Goal: Information Seeking & Learning: Learn about a topic

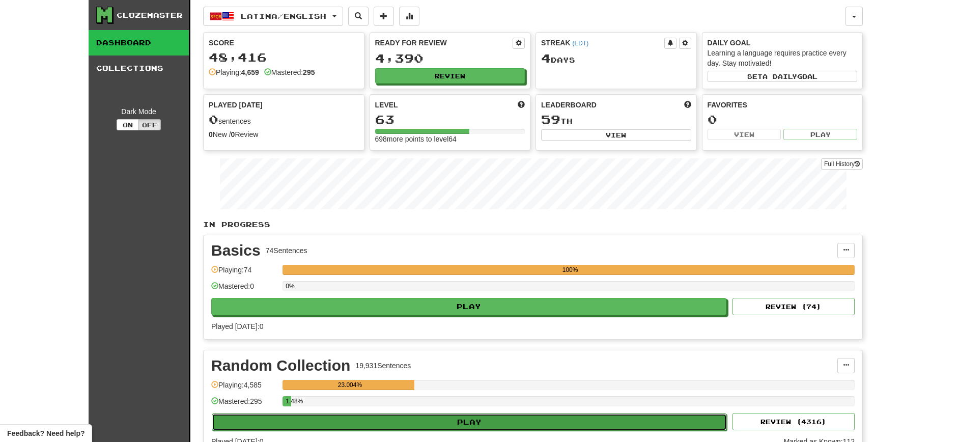
click at [455, 417] on button "Play" at bounding box center [469, 421] width 515 height 17
select select "**"
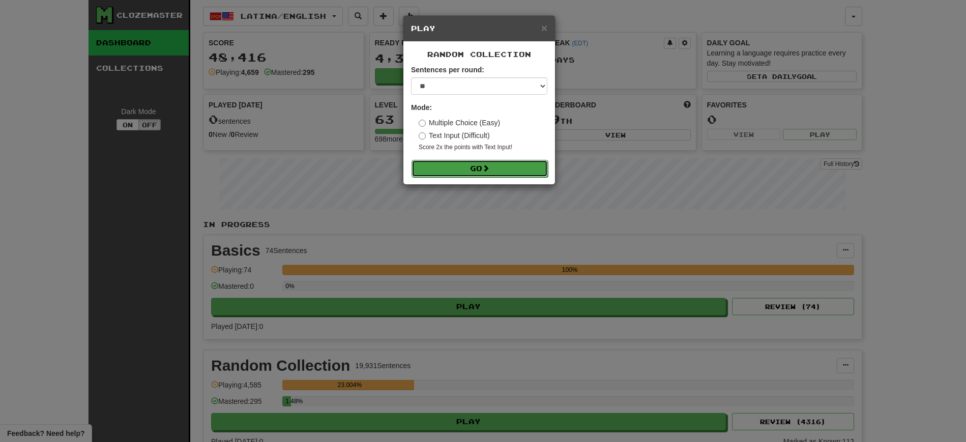
click at [474, 169] on button "Go" at bounding box center [480, 168] width 136 height 17
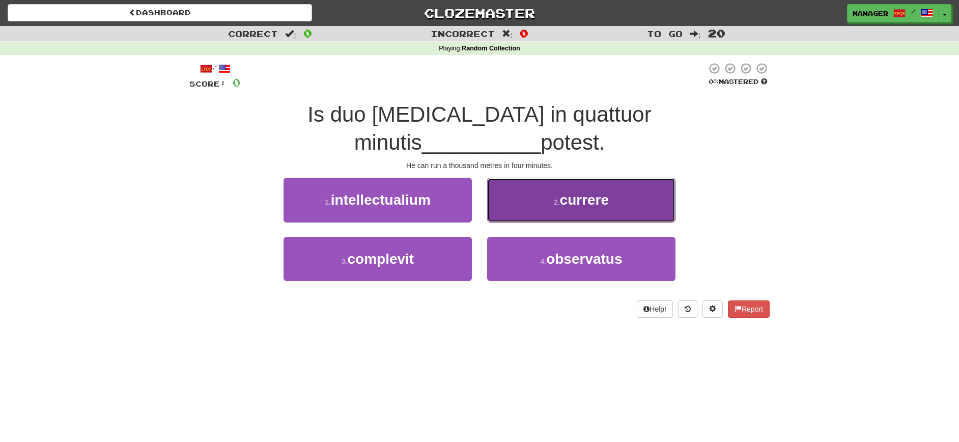
click at [592, 192] on span "currere" at bounding box center [584, 200] width 49 height 16
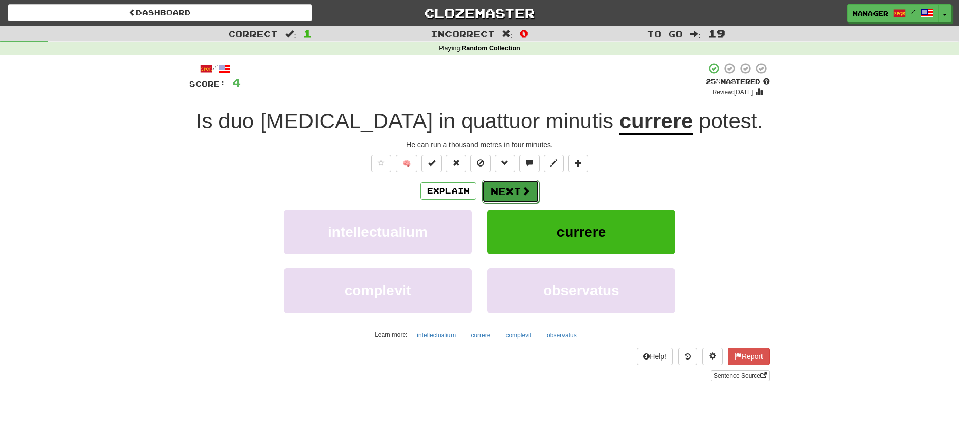
click at [512, 189] on button "Next" at bounding box center [510, 191] width 57 height 23
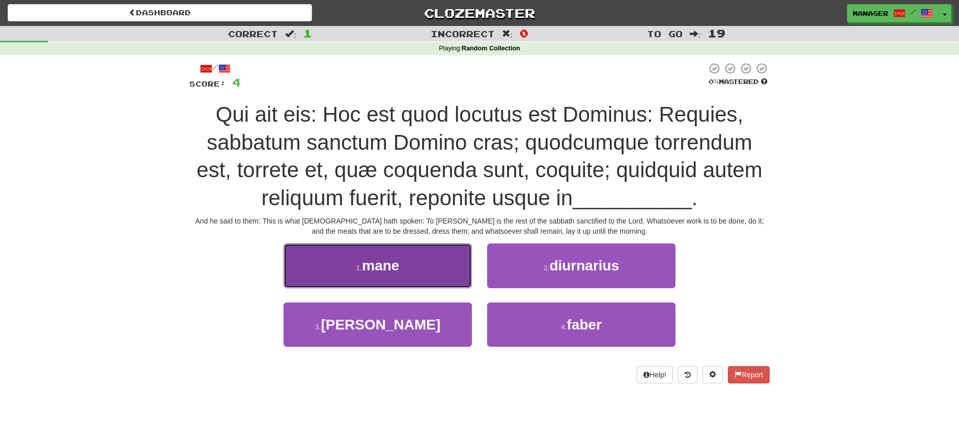
click at [407, 264] on button "1 . mane" at bounding box center [377, 265] width 188 height 44
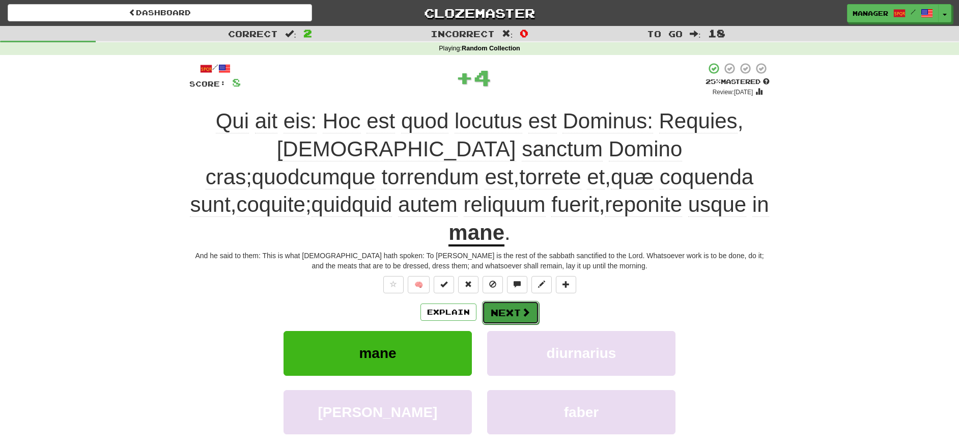
click at [497, 301] on button "Next" at bounding box center [510, 312] width 57 height 23
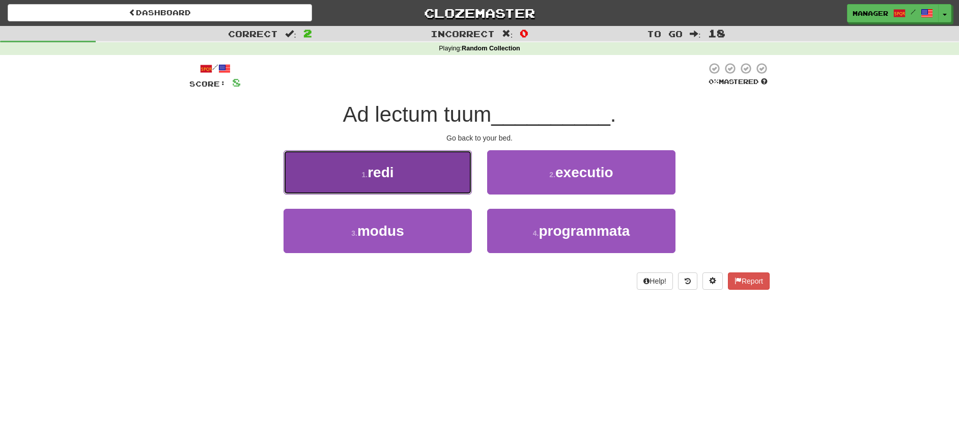
click at [414, 171] on button "1 . redi" at bounding box center [377, 172] width 188 height 44
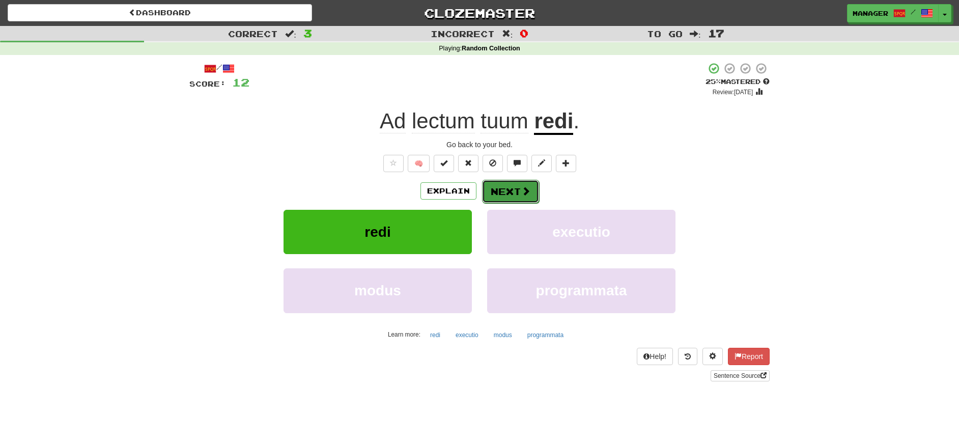
click at [507, 191] on button "Next" at bounding box center [510, 191] width 57 height 23
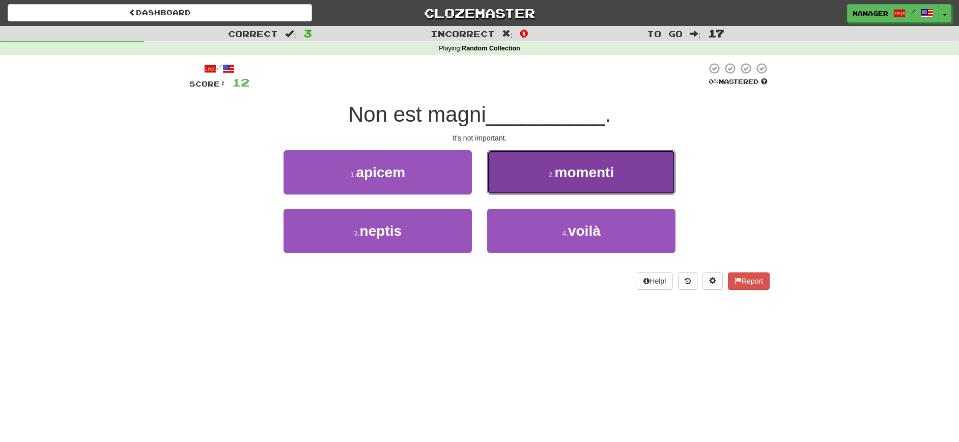
click at [588, 172] on span "momenti" at bounding box center [585, 172] width 60 height 16
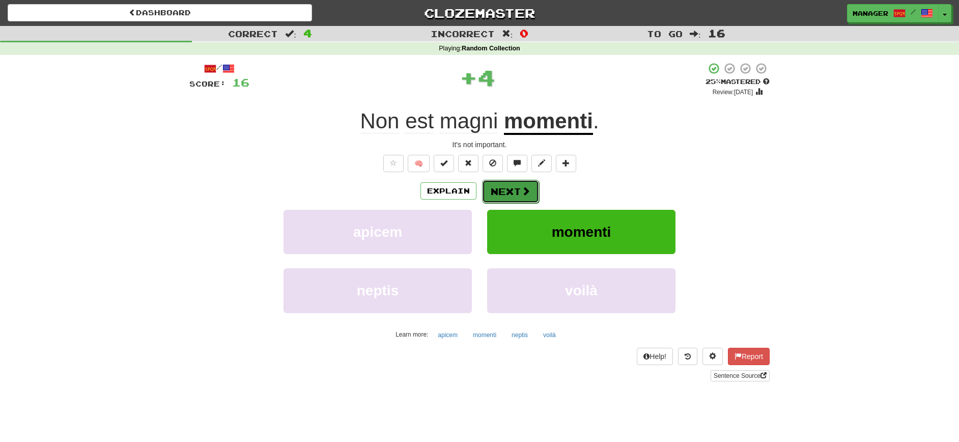
click at [505, 185] on button "Next" at bounding box center [510, 191] width 57 height 23
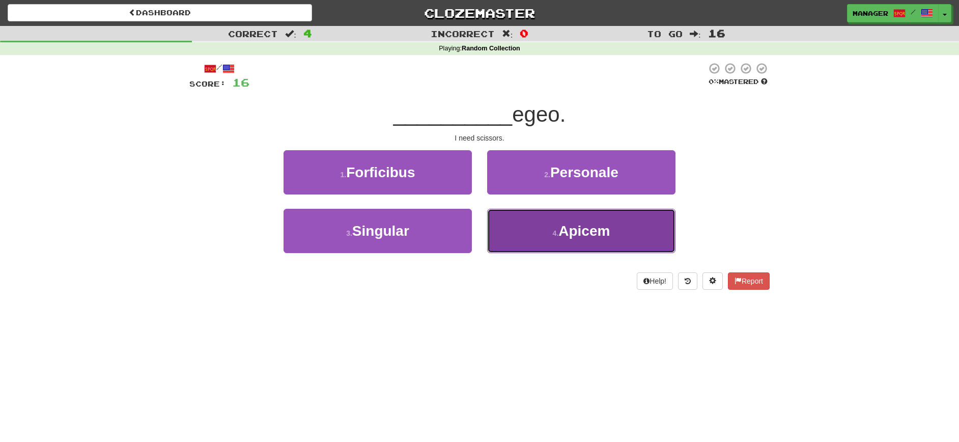
click at [576, 225] on span "Apicem" at bounding box center [583, 231] width 51 height 16
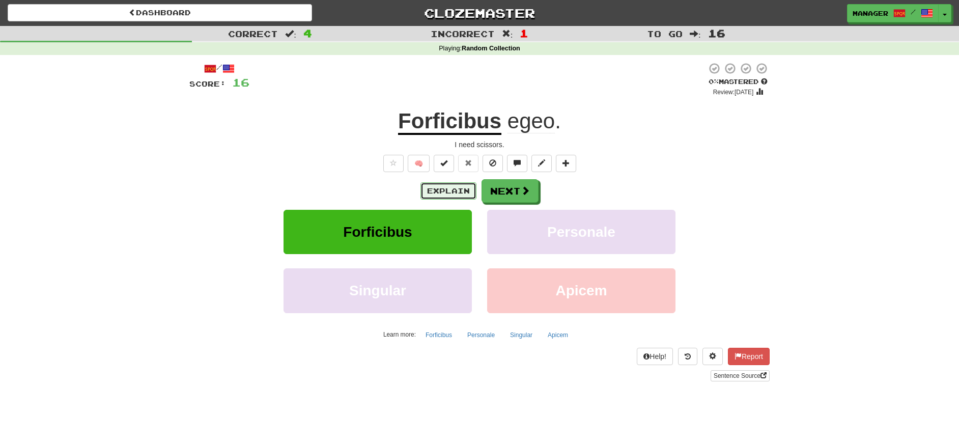
click at [451, 187] on button "Explain" at bounding box center [448, 190] width 56 height 17
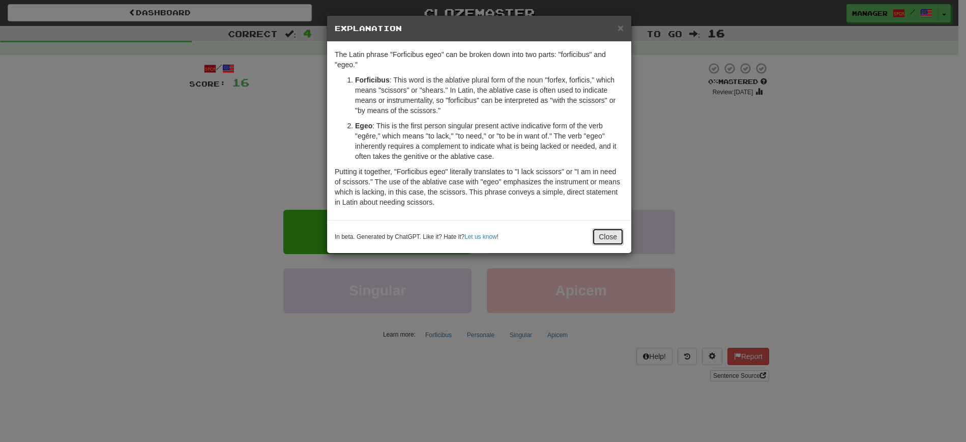
click at [609, 237] on button "Close" at bounding box center [608, 236] width 32 height 17
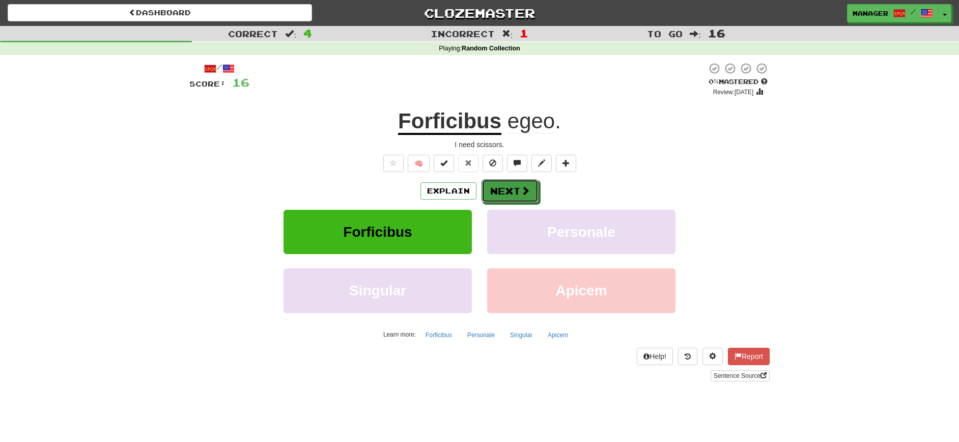
click at [513, 193] on button "Next" at bounding box center [509, 190] width 57 height 23
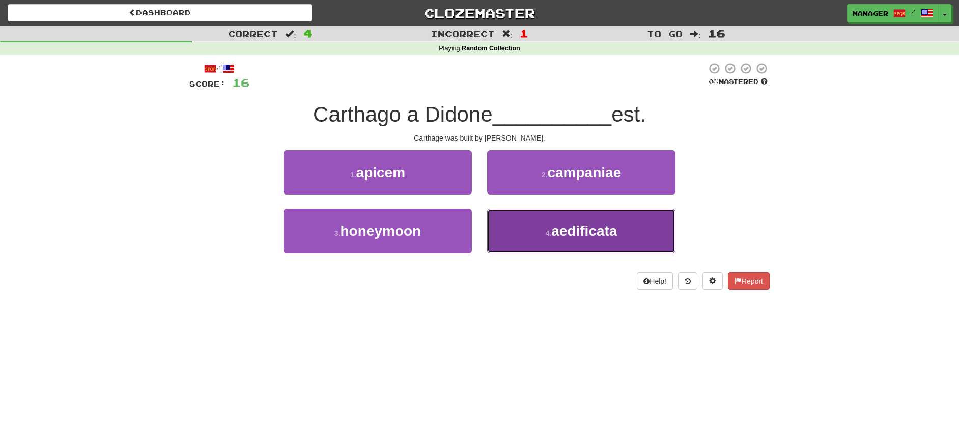
click at [583, 232] on span "aedificata" at bounding box center [584, 231] width 66 height 16
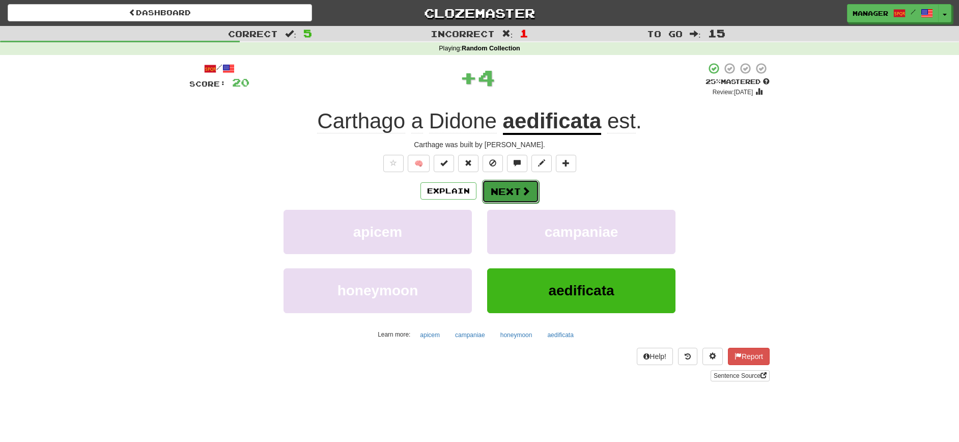
click at [515, 190] on button "Next" at bounding box center [510, 191] width 57 height 23
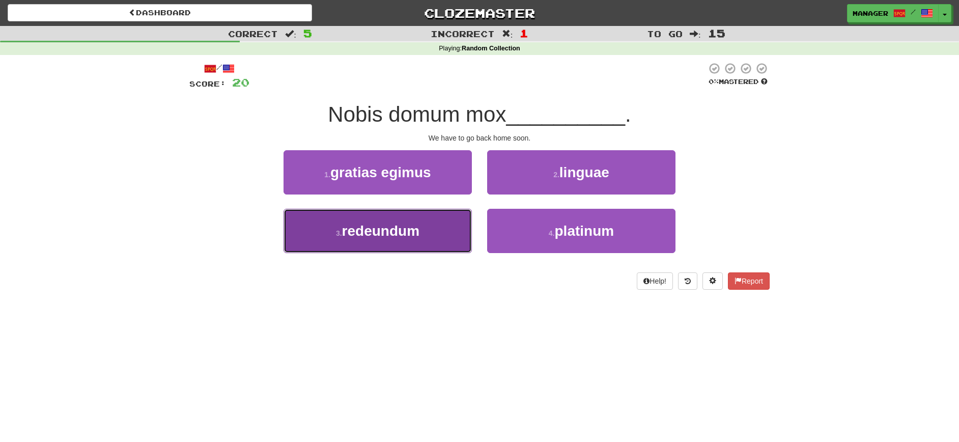
click at [427, 237] on button "3 . redeundum" at bounding box center [377, 231] width 188 height 44
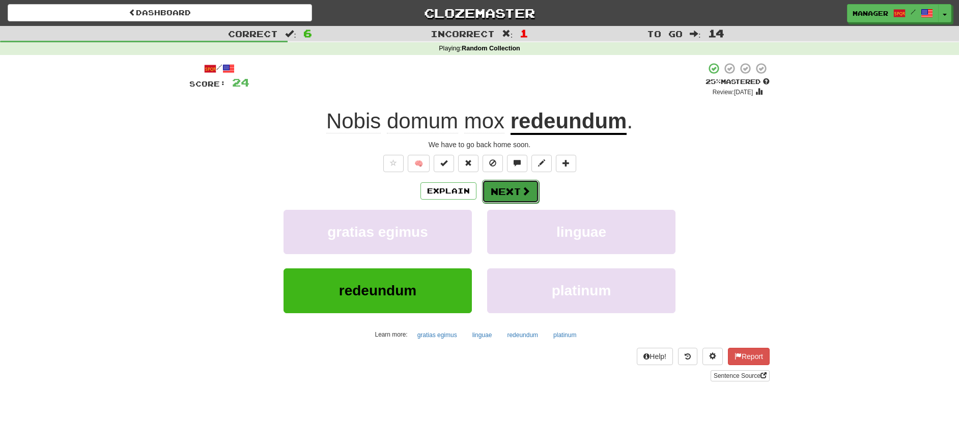
click at [508, 188] on button "Next" at bounding box center [510, 191] width 57 height 23
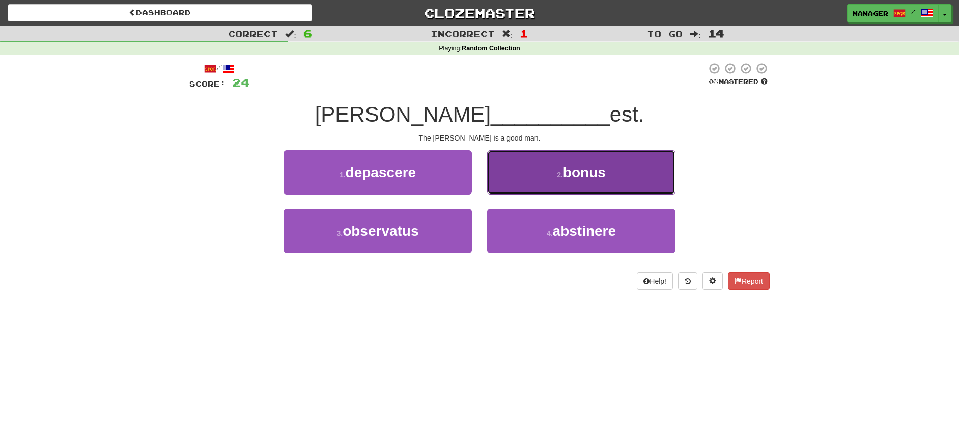
click at [574, 176] on span "bonus" at bounding box center [584, 172] width 43 height 16
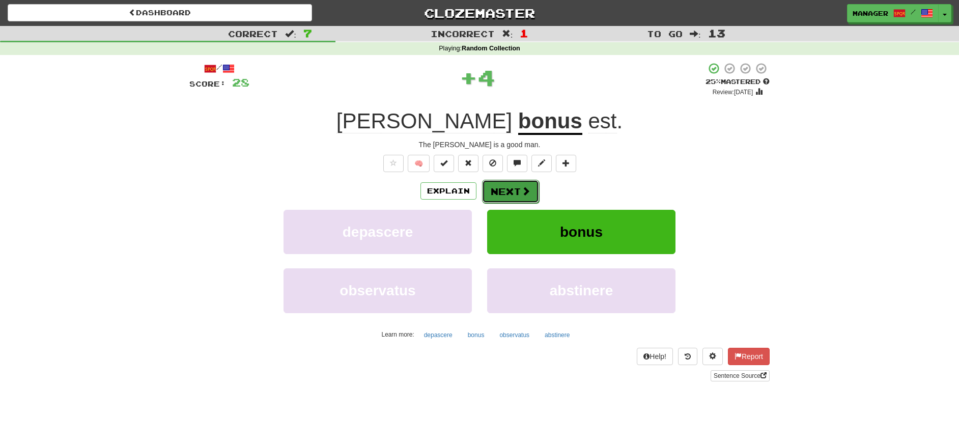
click at [515, 192] on button "Next" at bounding box center [510, 191] width 57 height 23
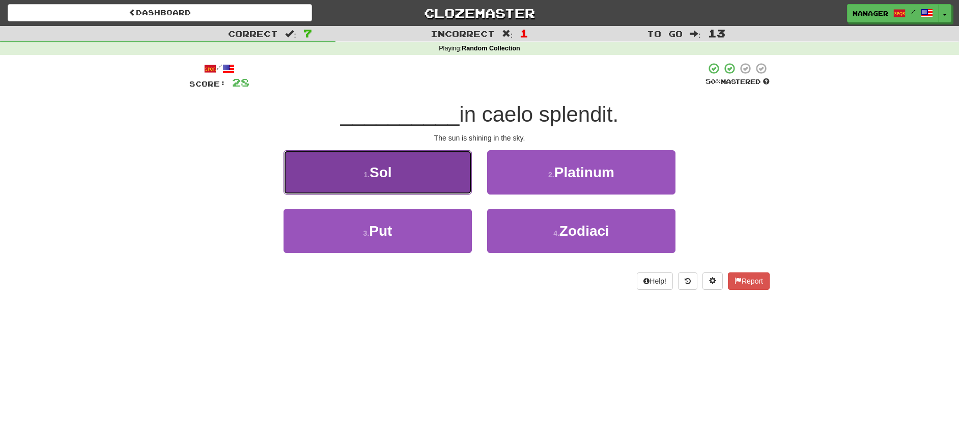
click at [403, 176] on button "1 . Sol" at bounding box center [377, 172] width 188 height 44
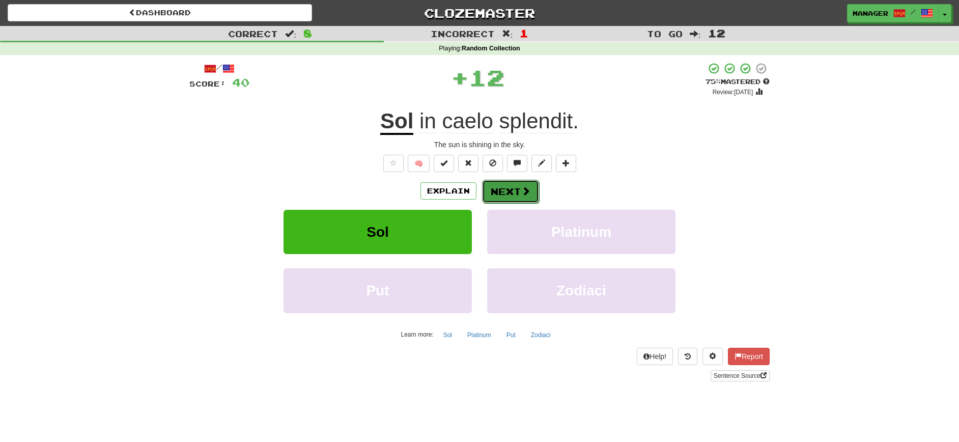
click at [508, 191] on button "Next" at bounding box center [510, 191] width 57 height 23
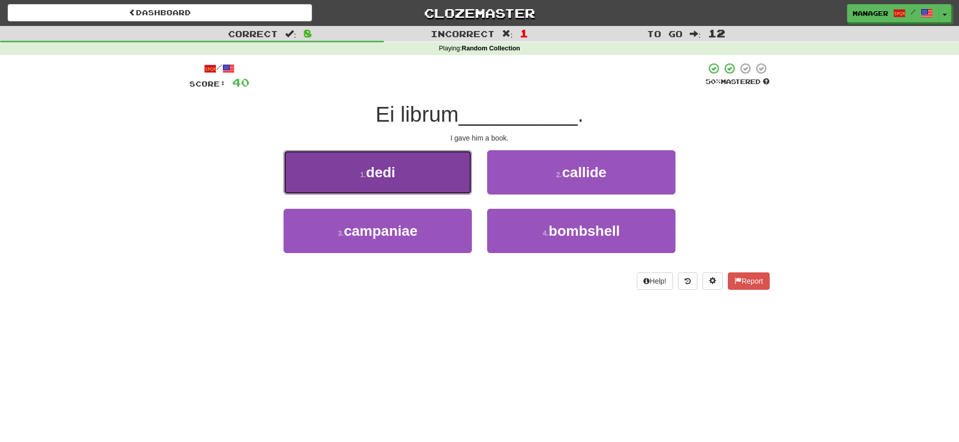
click at [413, 182] on button "1 . dedi" at bounding box center [377, 172] width 188 height 44
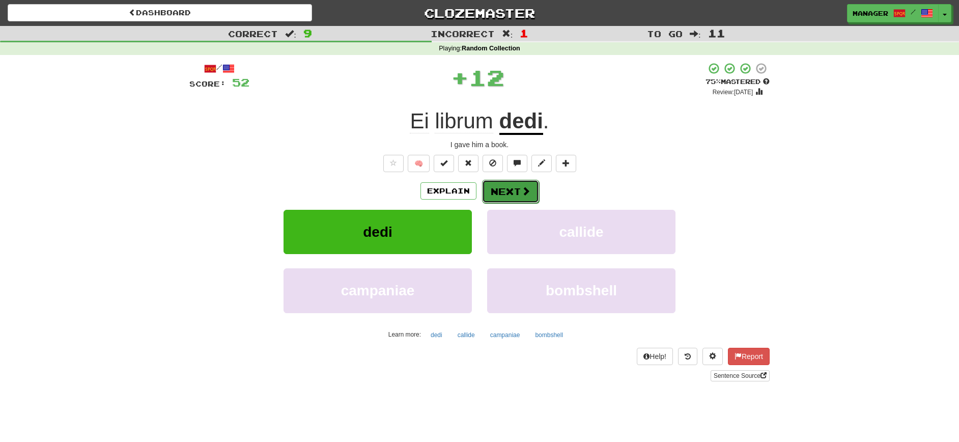
click at [504, 189] on button "Next" at bounding box center [510, 191] width 57 height 23
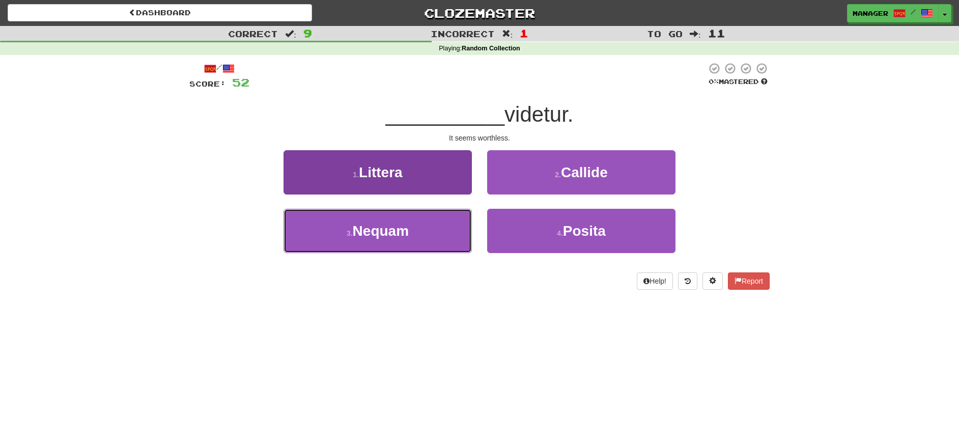
click at [404, 233] on span "Nequam" at bounding box center [381, 231] width 56 height 16
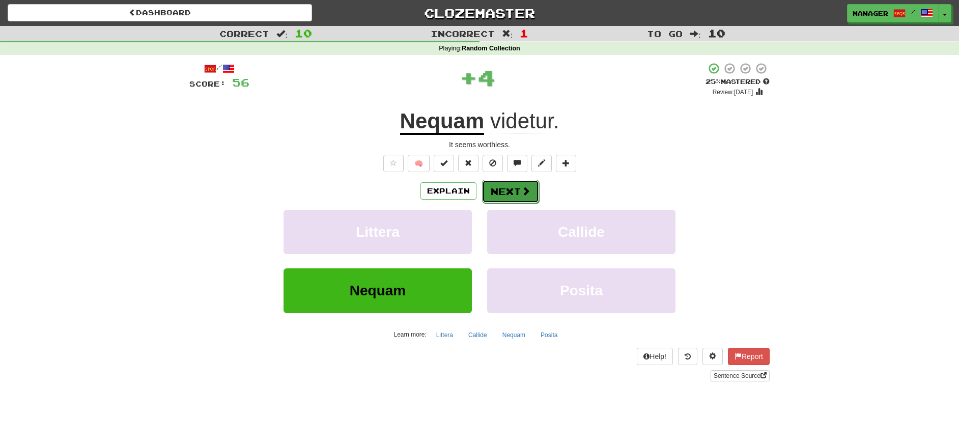
click at [520, 189] on button "Next" at bounding box center [510, 191] width 57 height 23
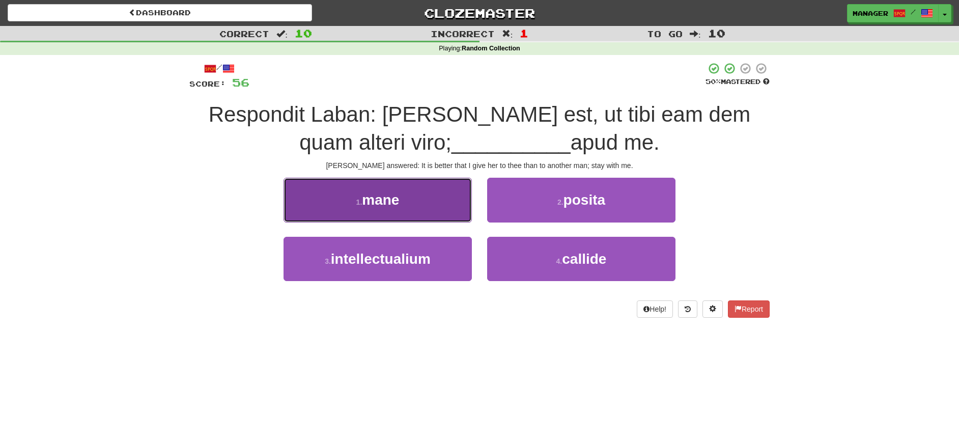
click at [400, 195] on button "1 . mane" at bounding box center [377, 200] width 188 height 44
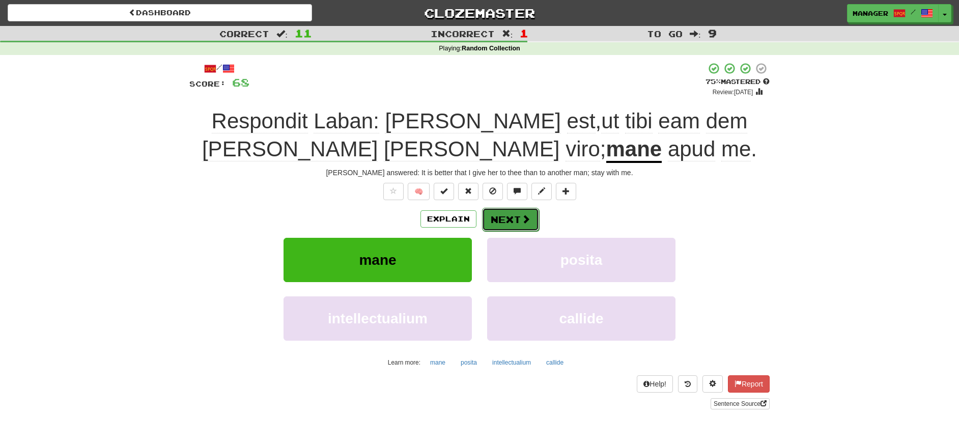
click at [514, 216] on button "Next" at bounding box center [510, 219] width 57 height 23
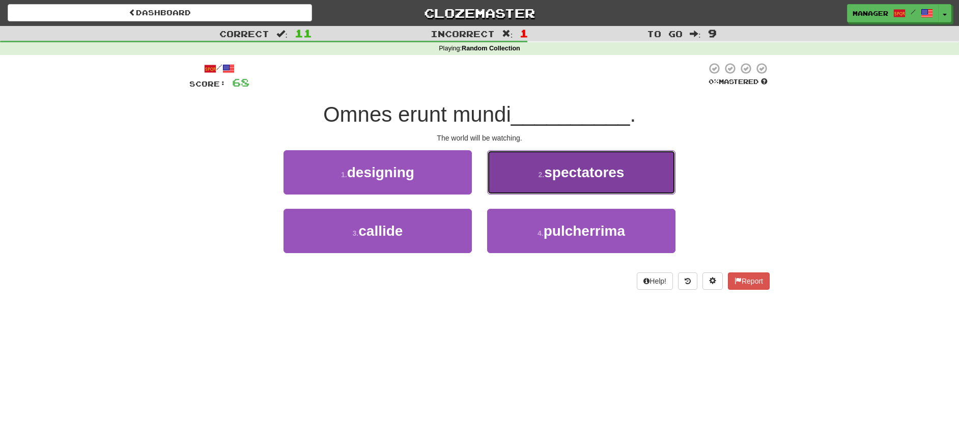
click at [590, 177] on span "spectatores" at bounding box center [584, 172] width 80 height 16
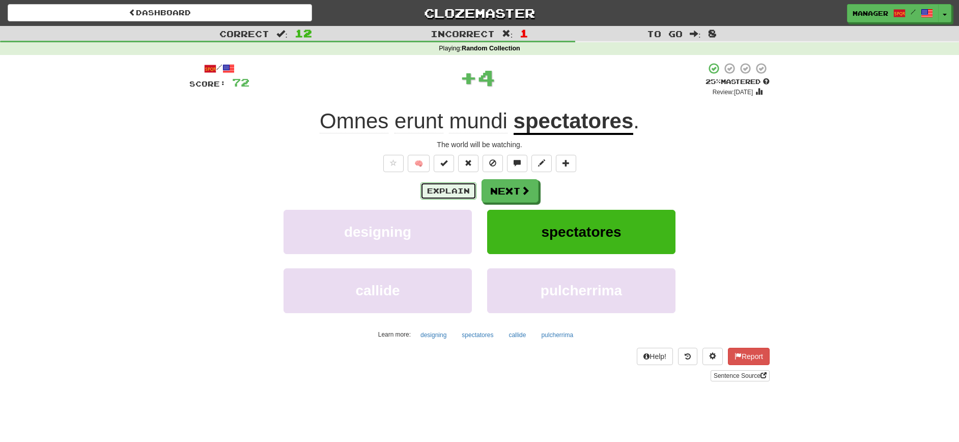
click at [450, 188] on button "Explain" at bounding box center [448, 190] width 56 height 17
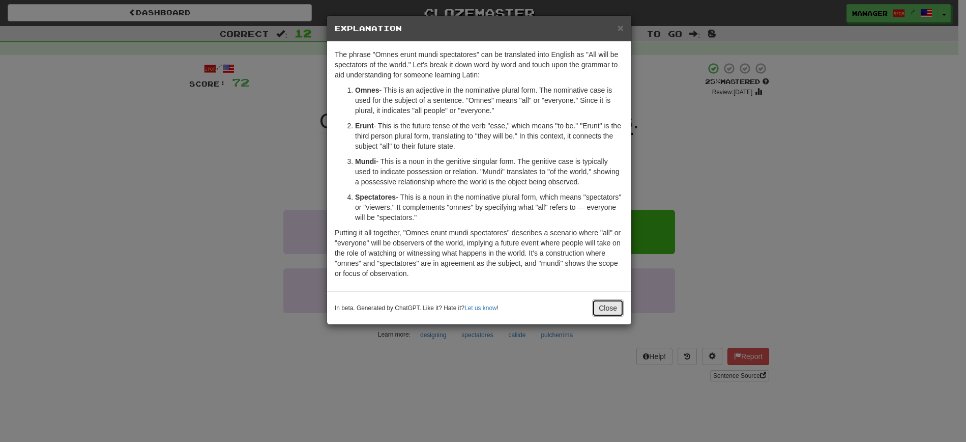
click at [608, 305] on button "Close" at bounding box center [608, 307] width 32 height 17
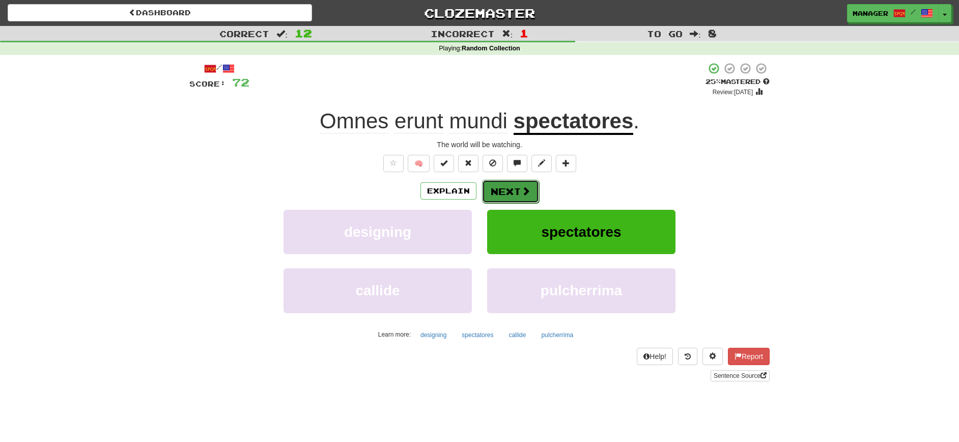
click at [516, 190] on button "Next" at bounding box center [510, 191] width 57 height 23
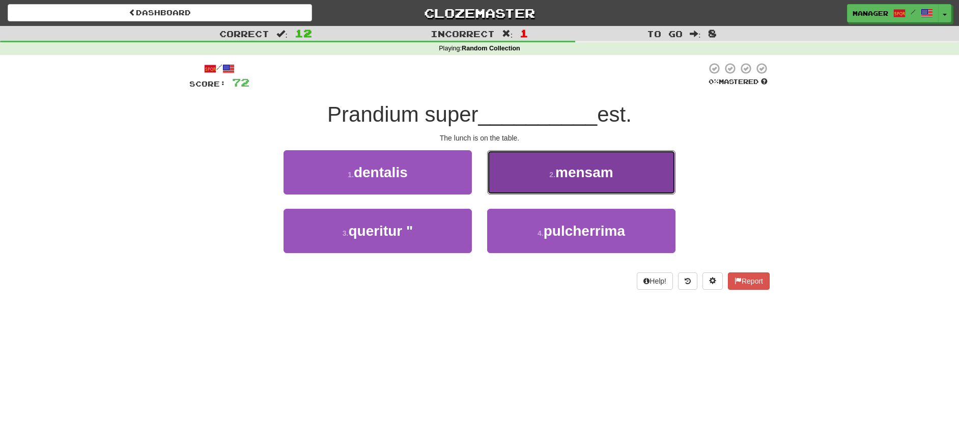
click at [596, 178] on span "mensam" at bounding box center [584, 172] width 58 height 16
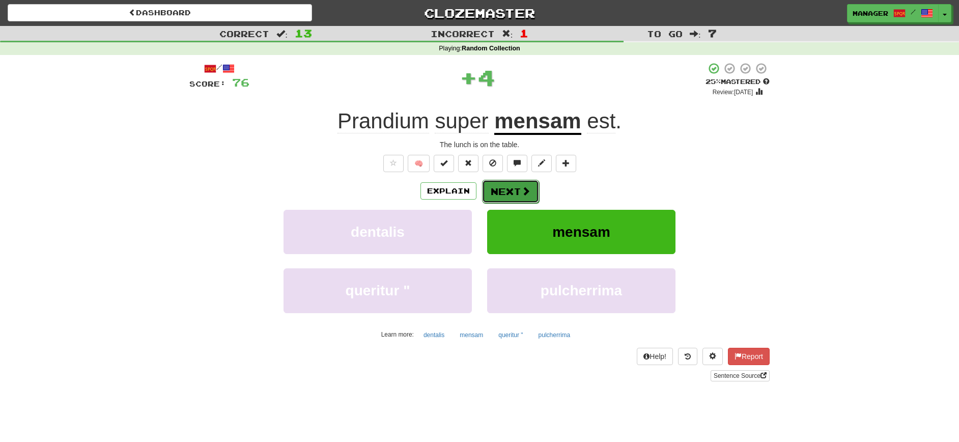
click at [510, 188] on button "Next" at bounding box center [510, 191] width 57 height 23
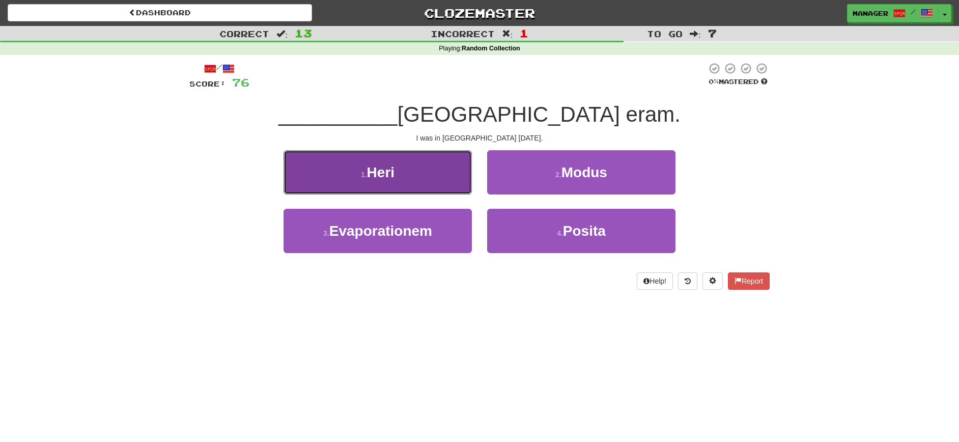
click at [401, 176] on button "1 . Heri" at bounding box center [377, 172] width 188 height 44
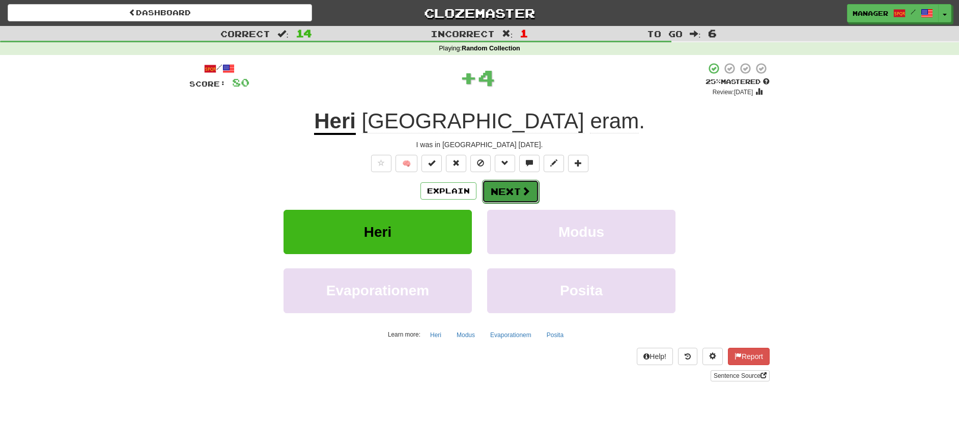
click at [509, 190] on button "Next" at bounding box center [510, 191] width 57 height 23
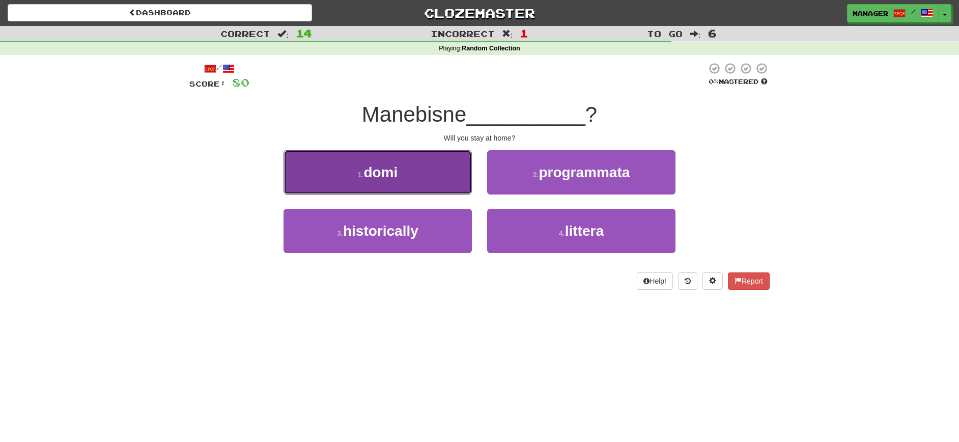
click at [396, 177] on span "domi" at bounding box center [380, 172] width 34 height 16
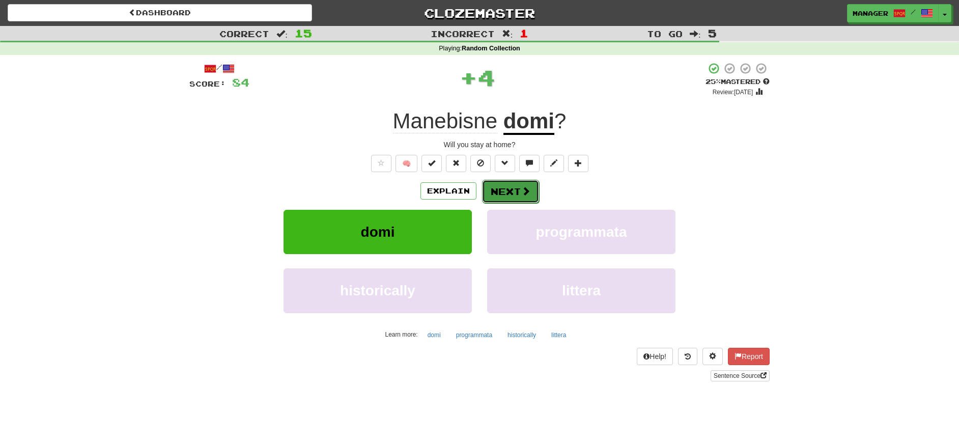
click at [511, 191] on button "Next" at bounding box center [510, 191] width 57 height 23
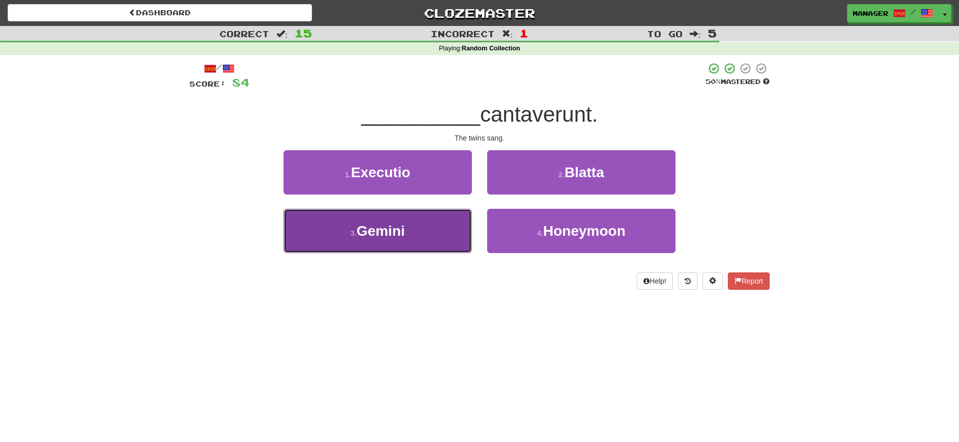
click at [411, 237] on button "3 . Gemini" at bounding box center [377, 231] width 188 height 44
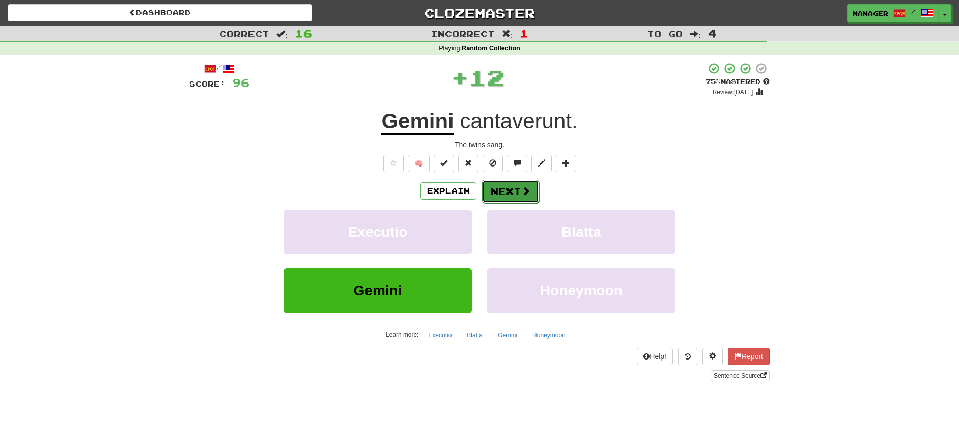
click at [506, 188] on button "Next" at bounding box center [510, 191] width 57 height 23
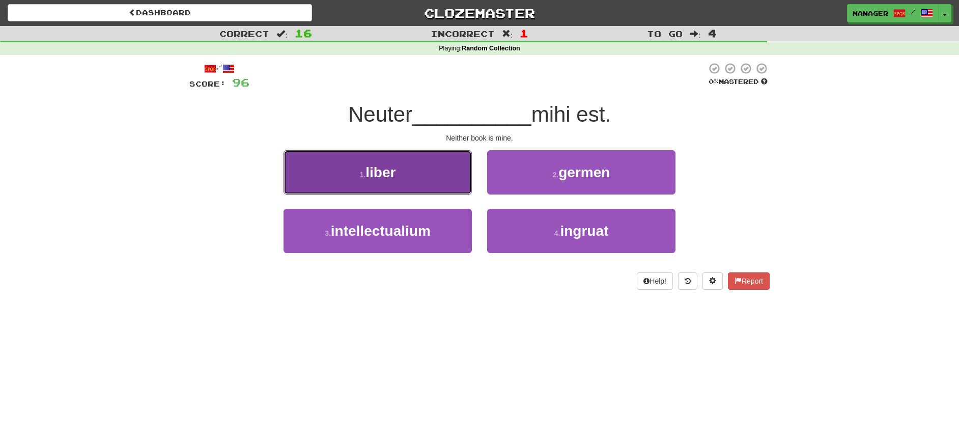
click at [408, 172] on button "1 . liber" at bounding box center [377, 172] width 188 height 44
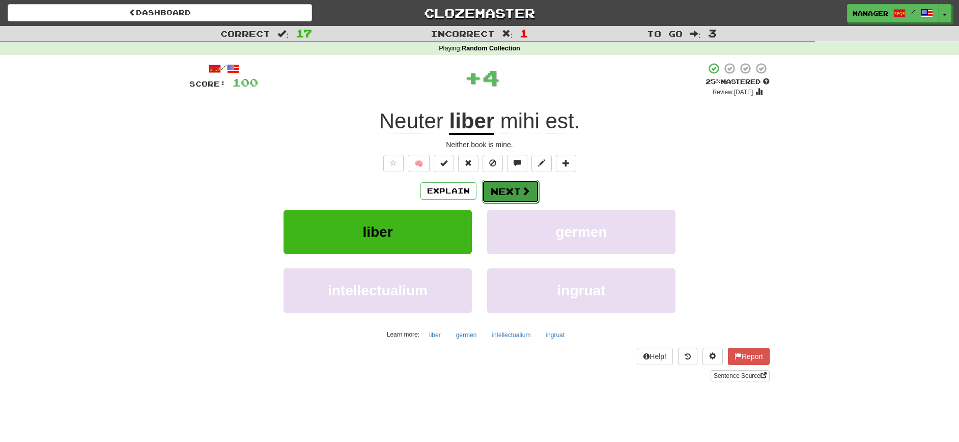
click at [508, 187] on button "Next" at bounding box center [510, 191] width 57 height 23
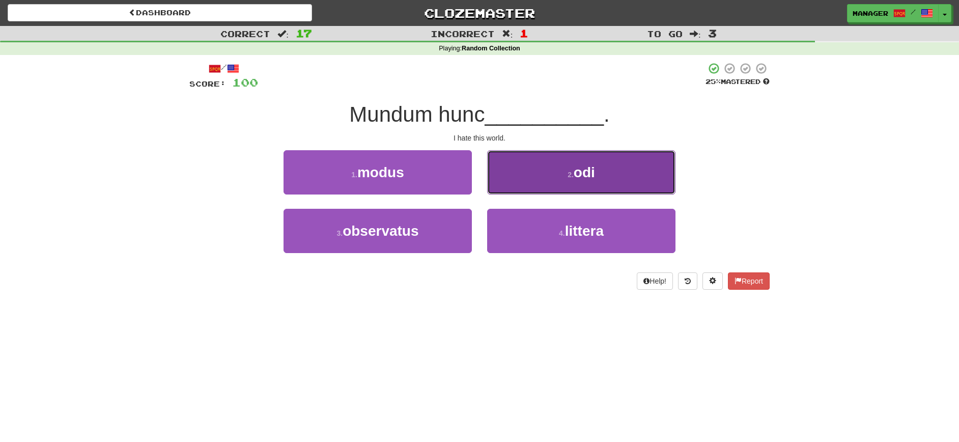
click at [595, 177] on span "odi" at bounding box center [583, 172] width 21 height 16
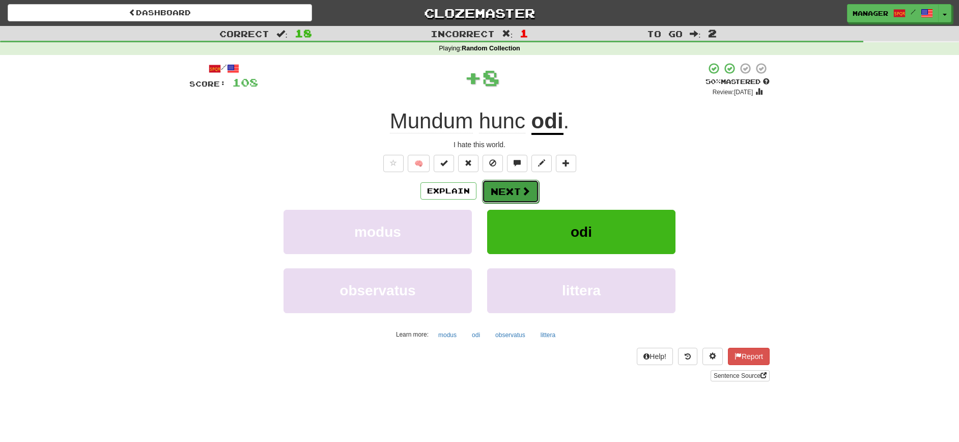
click at [508, 192] on button "Next" at bounding box center [510, 191] width 57 height 23
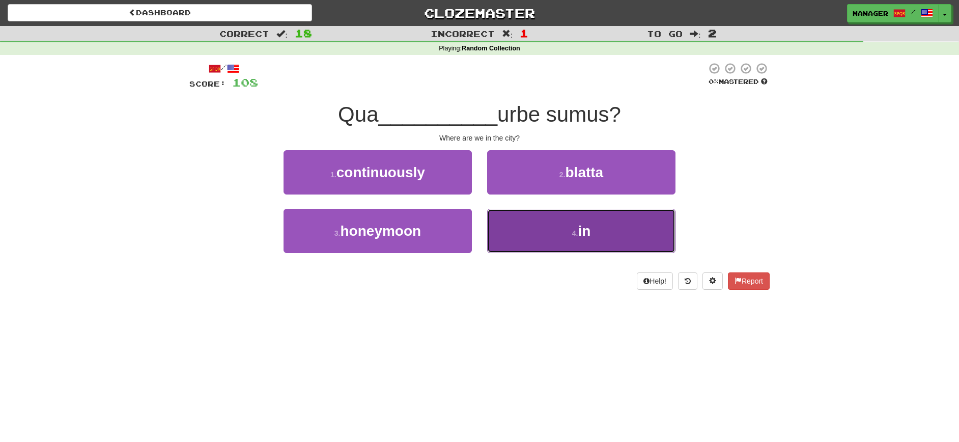
click at [564, 241] on button "4 . in" at bounding box center [581, 231] width 188 height 44
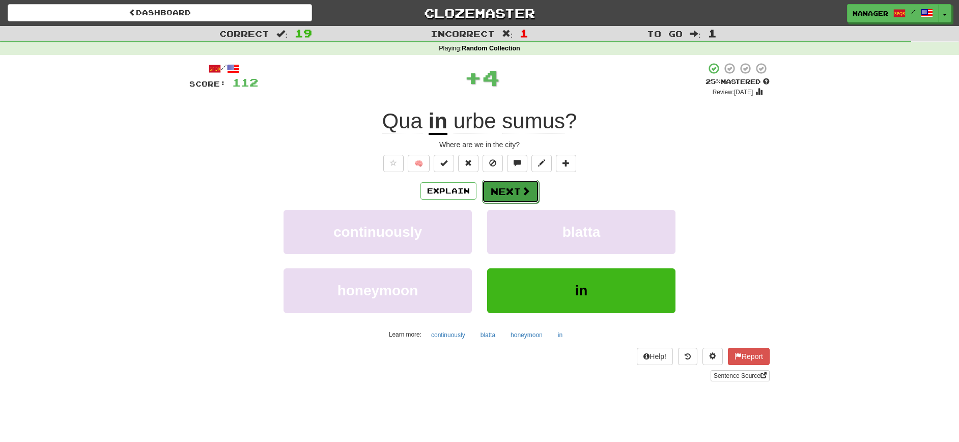
click at [508, 190] on button "Next" at bounding box center [510, 191] width 57 height 23
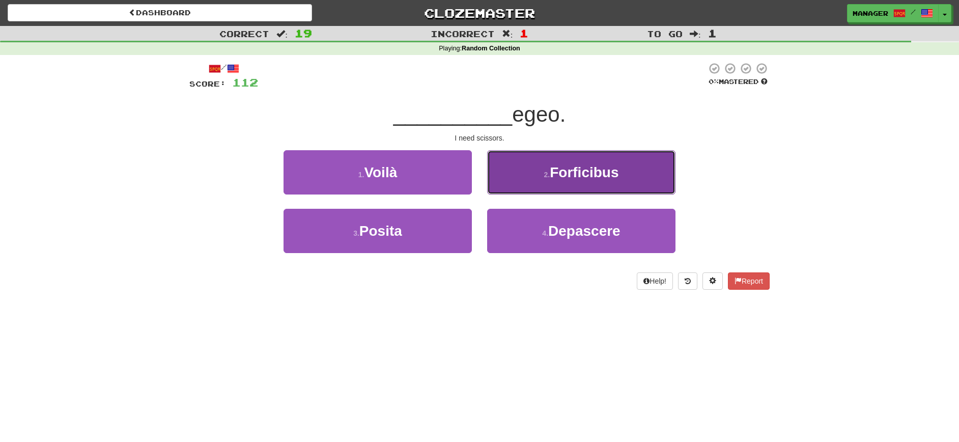
click at [596, 172] on span "Forficibus" at bounding box center [584, 172] width 69 height 16
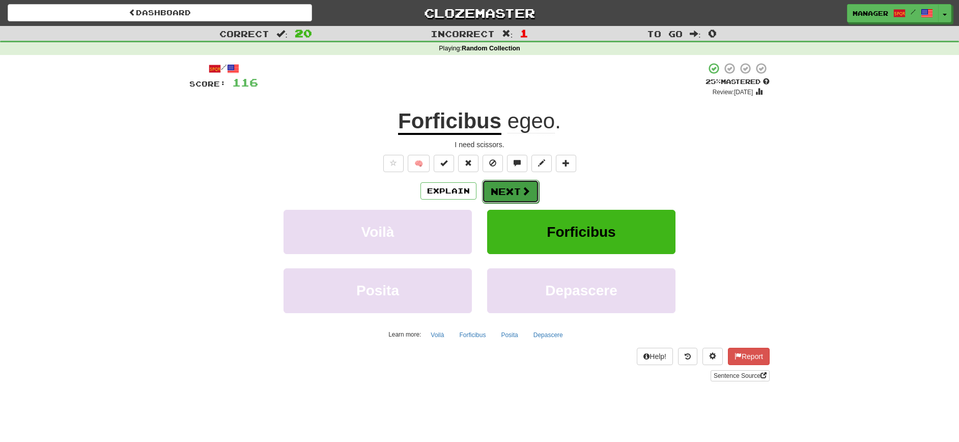
click at [512, 188] on button "Next" at bounding box center [510, 191] width 57 height 23
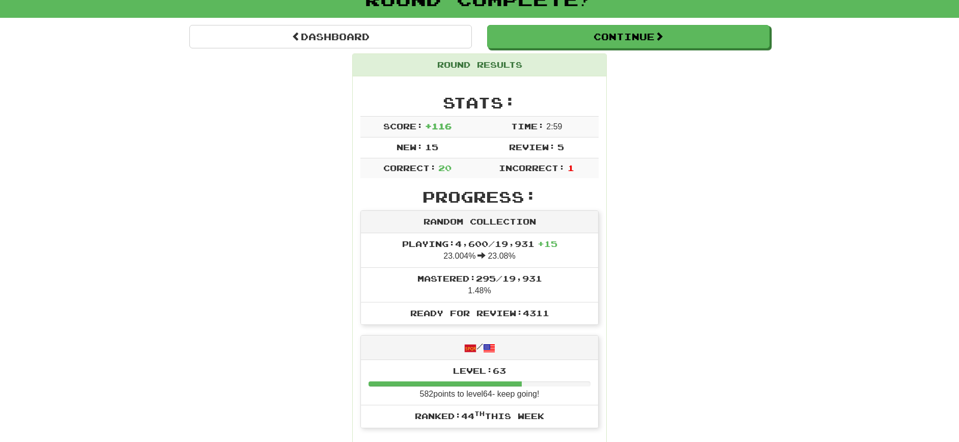
scroll to position [145, 0]
